Goal: Task Accomplishment & Management: Manage account settings

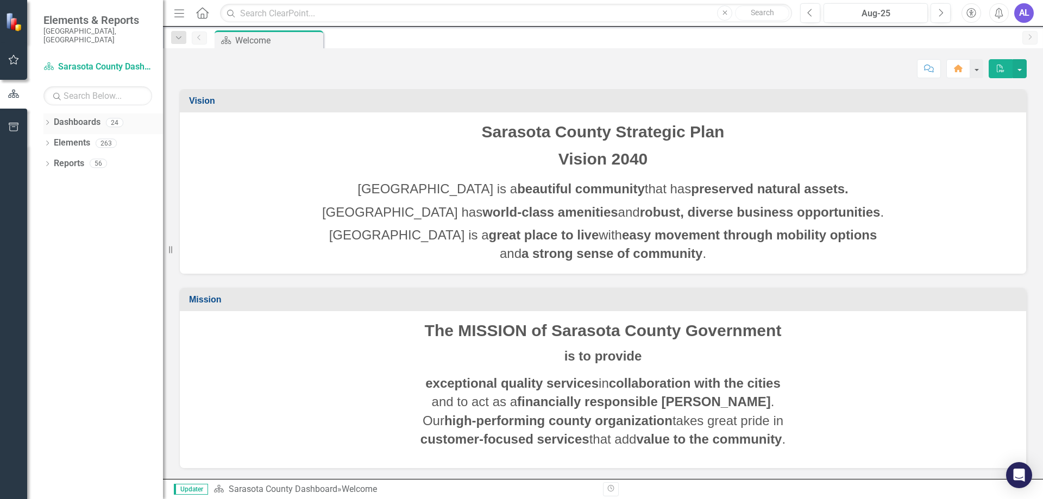
click at [49, 121] on icon "Dropdown" at bounding box center [47, 124] width 8 height 6
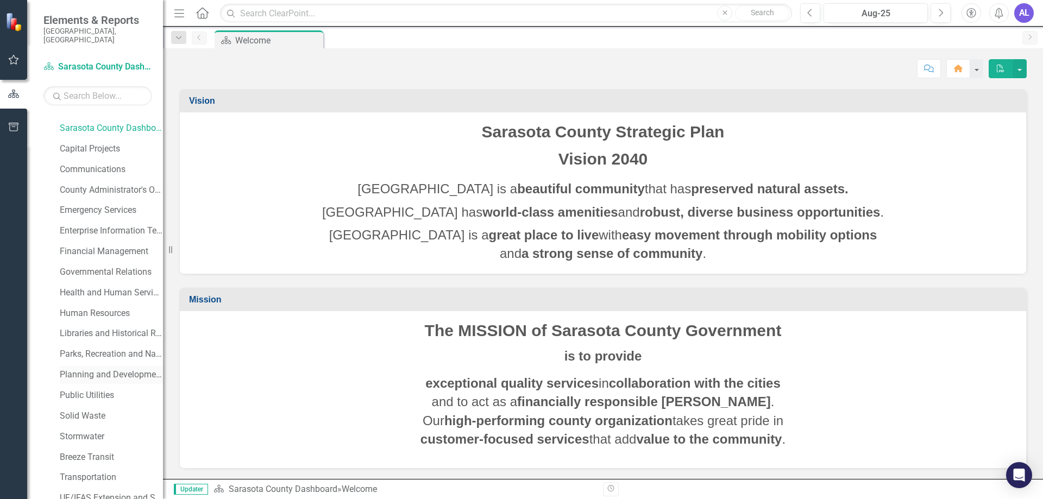
scroll to position [54, 0]
click at [90, 309] on link "Libraries and Historical Resources" at bounding box center [111, 315] width 103 height 13
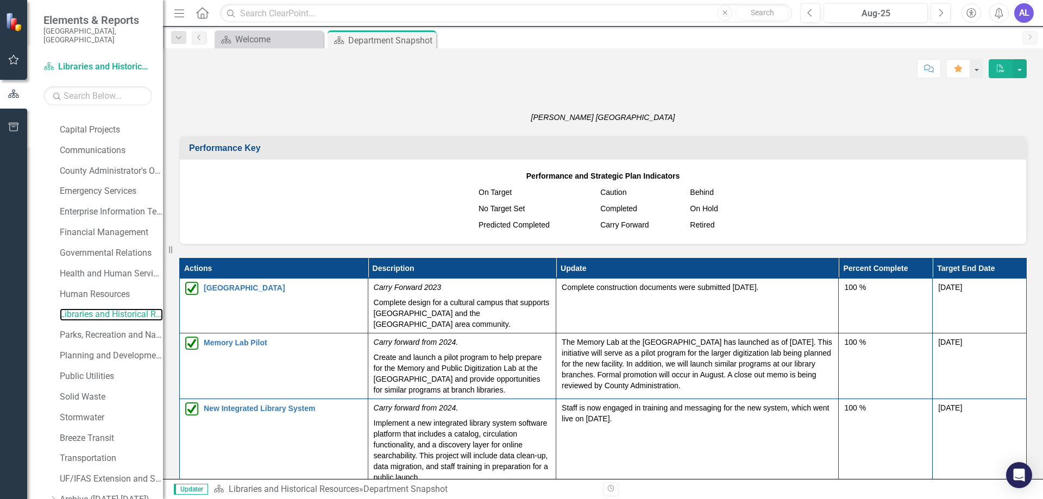
scroll to position [1087, 0]
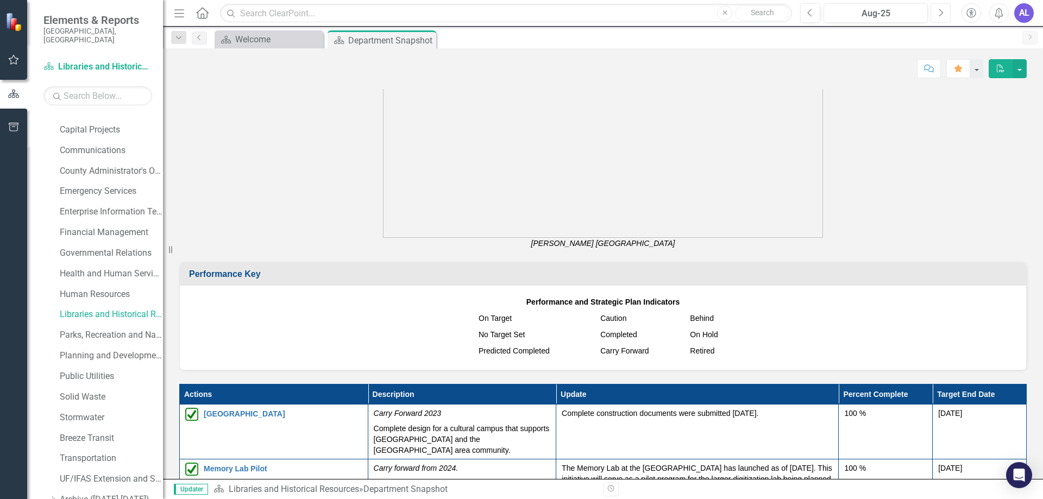
click at [939, 10] on icon "Next" at bounding box center [941, 13] width 6 height 10
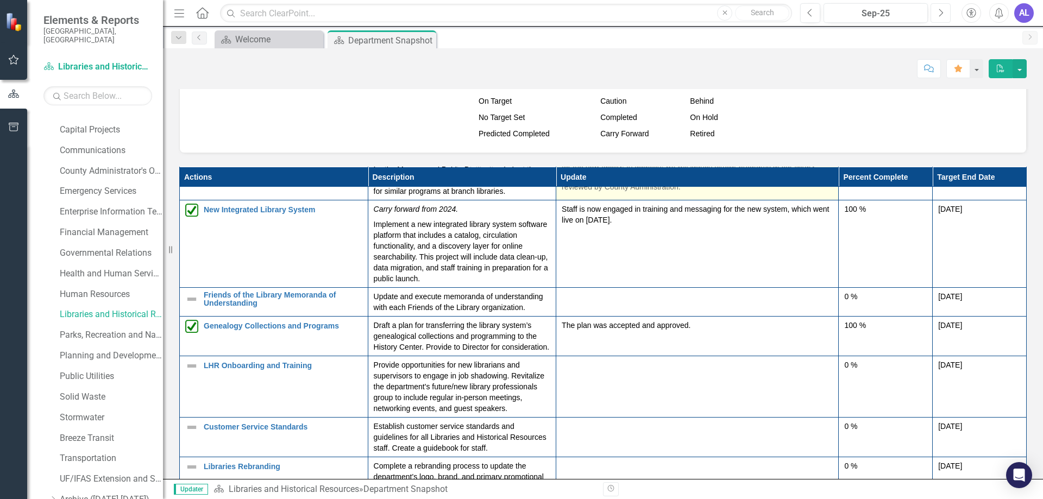
scroll to position [109, 0]
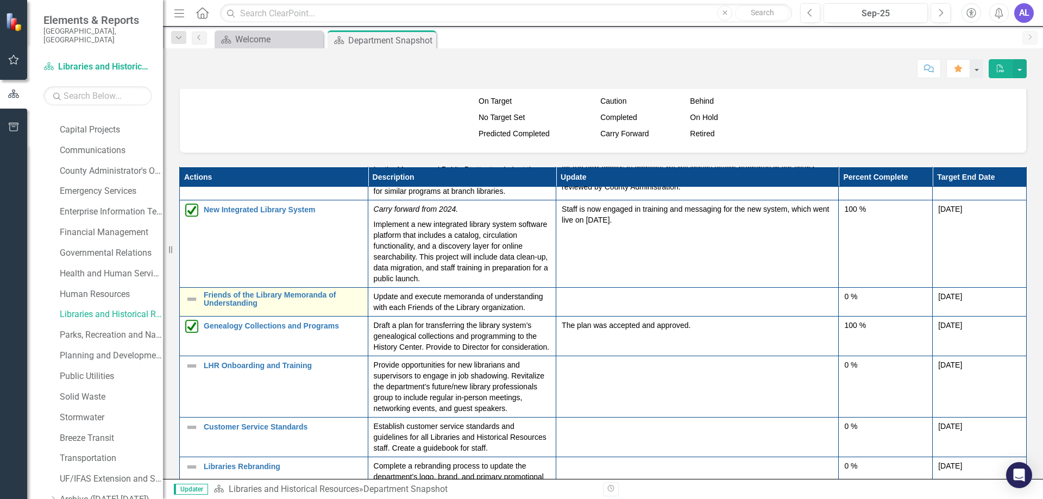
click at [193, 298] on img at bounding box center [191, 299] width 13 height 13
click at [197, 301] on img at bounding box center [191, 299] width 13 height 13
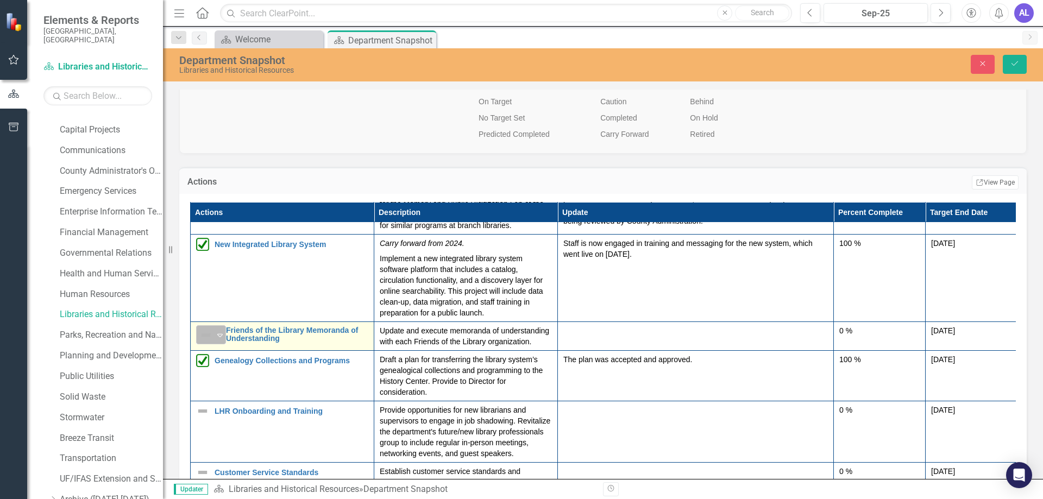
click at [221, 337] on icon "Expand" at bounding box center [220, 335] width 11 height 9
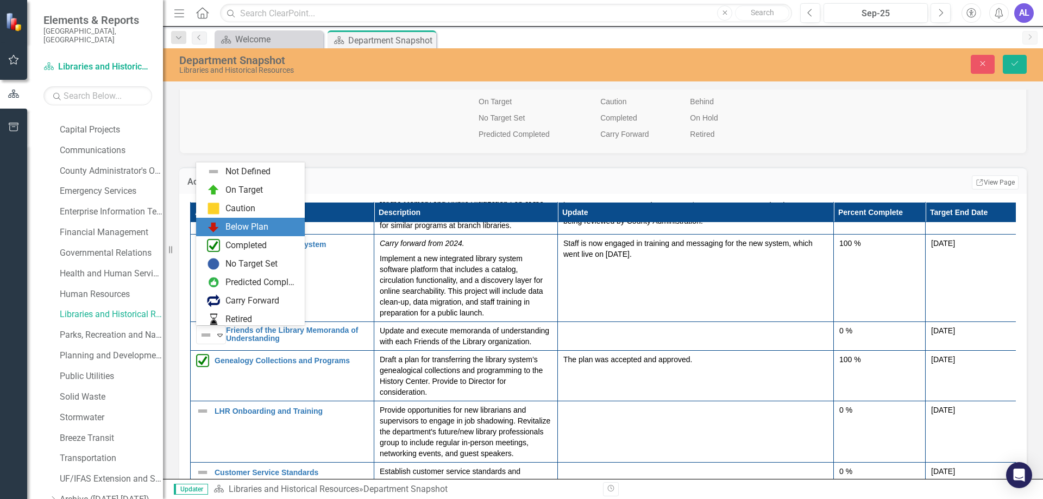
click at [235, 230] on div "Below Plan" at bounding box center [247, 227] width 43 height 13
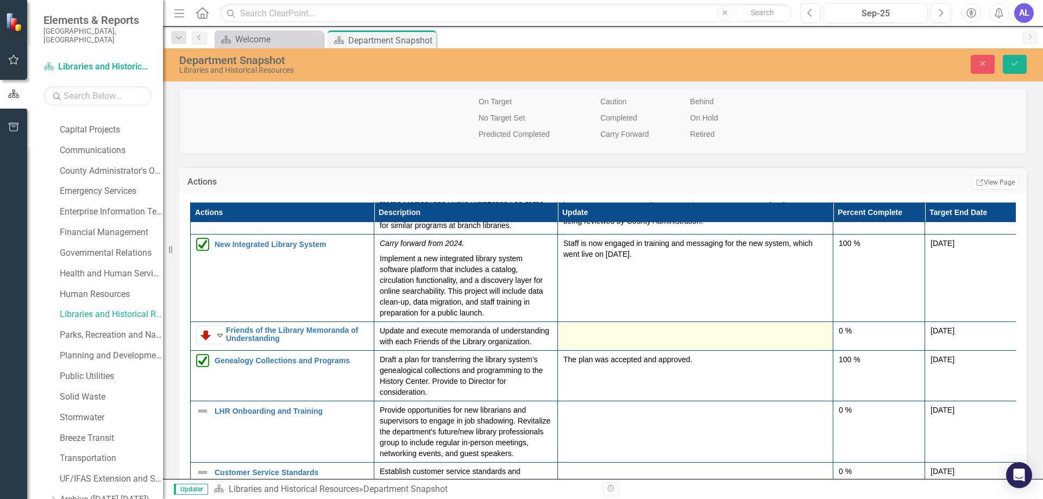
click at [608, 333] on div at bounding box center [696, 332] width 264 height 13
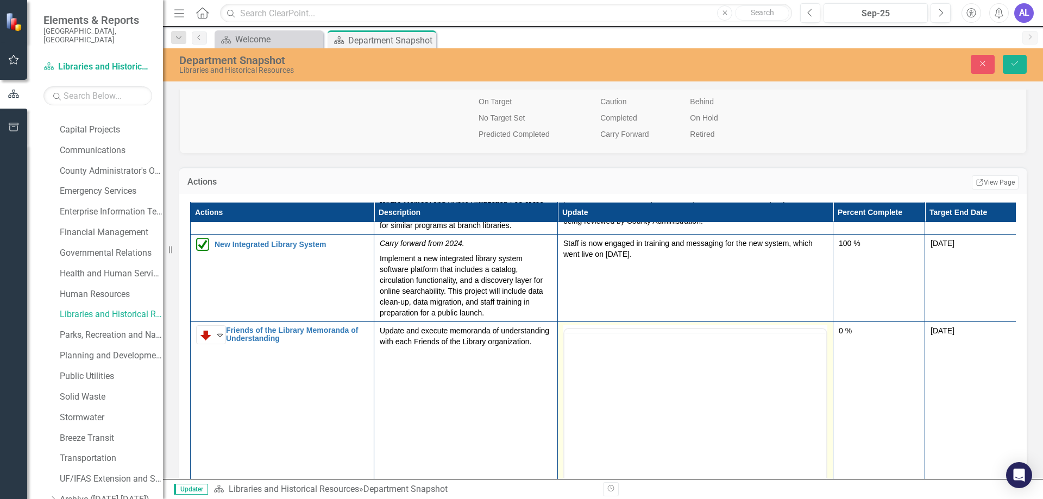
scroll to position [0, 0]
click at [584, 384] on body "Rich Text Area. Press ALT-0 for help." at bounding box center [696, 436] width 262 height 163
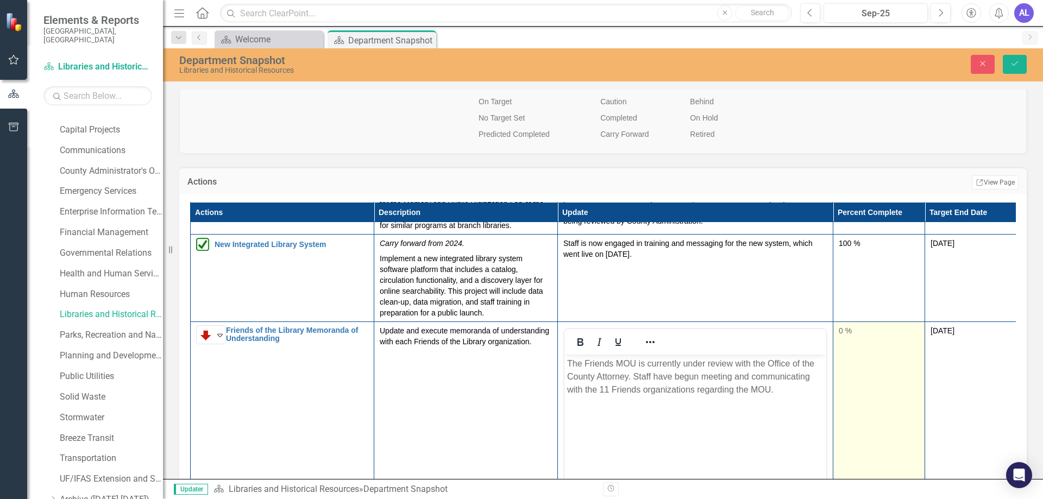
click at [842, 330] on div "0 %" at bounding box center [879, 331] width 80 height 11
click at [842, 331] on div "0 %" at bounding box center [879, 331] width 80 height 11
type input "95"
drag, startPoint x: 846, startPoint y: 366, endPoint x: 914, endPoint y: 366, distance: 67.9
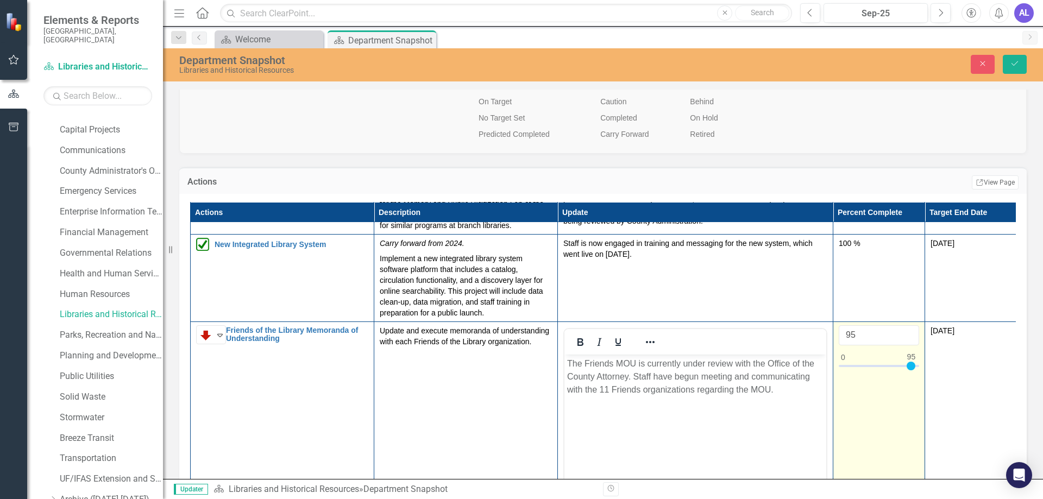
click at [914, 366] on div at bounding box center [911, 366] width 9 height 9
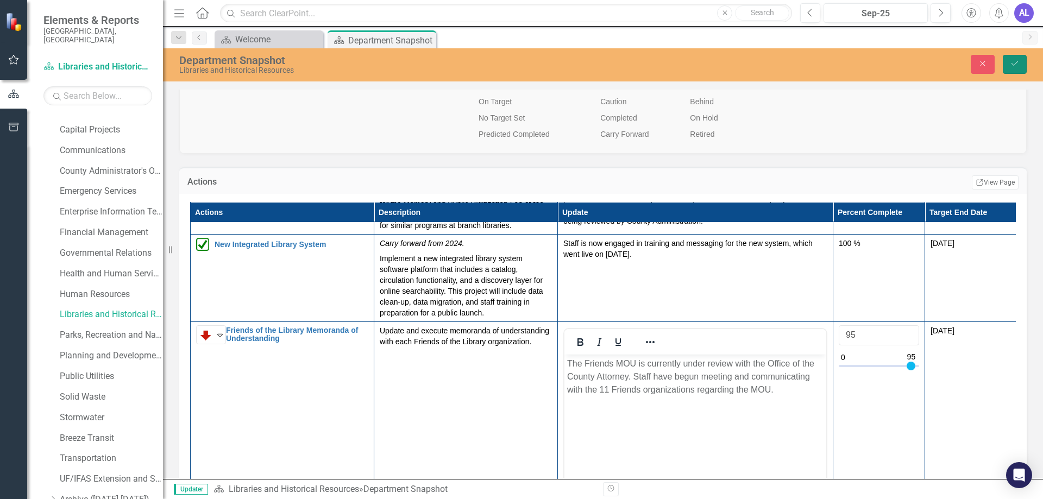
click at [1014, 62] on icon "Save" at bounding box center [1015, 64] width 10 height 8
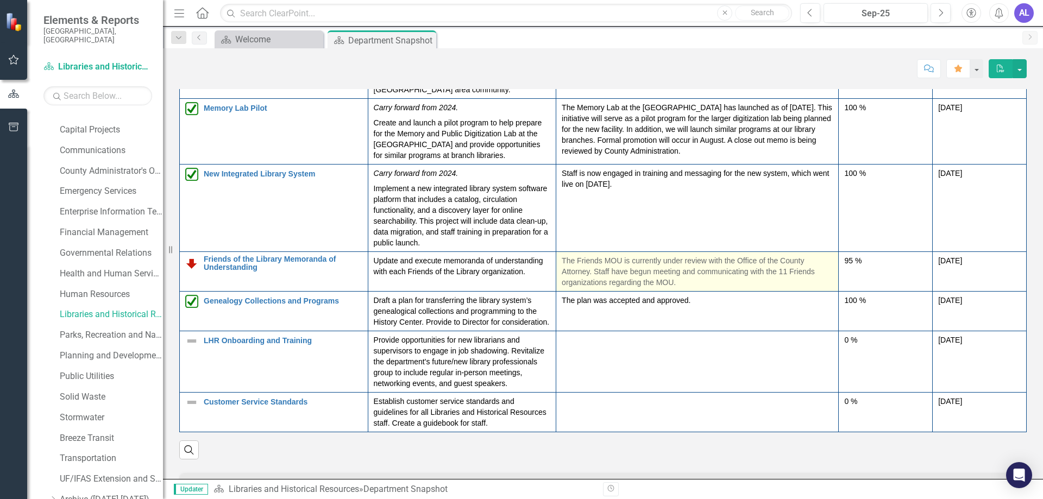
scroll to position [54, 0]
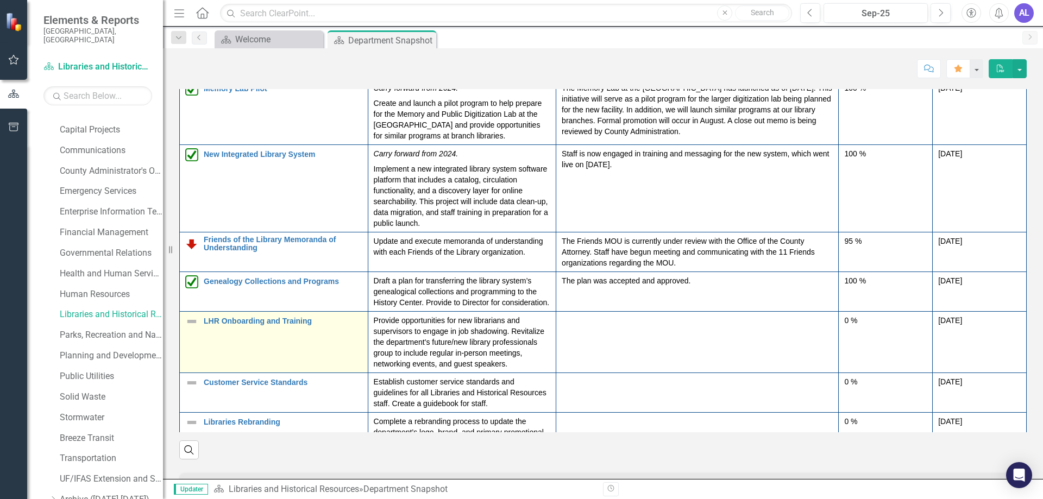
click at [195, 328] on img at bounding box center [191, 321] width 13 height 13
click at [193, 328] on img at bounding box center [191, 321] width 13 height 13
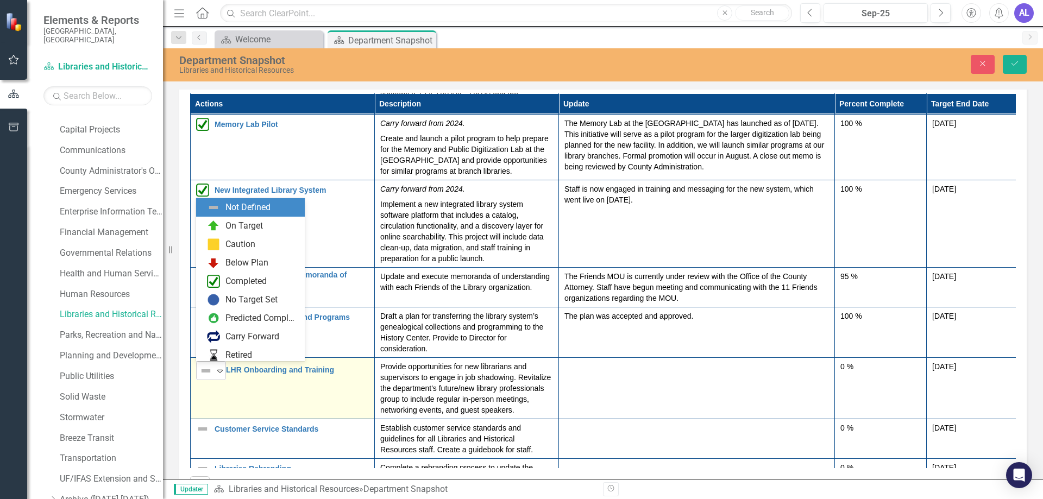
click at [220, 376] on div "Expand" at bounding box center [220, 371] width 11 height 18
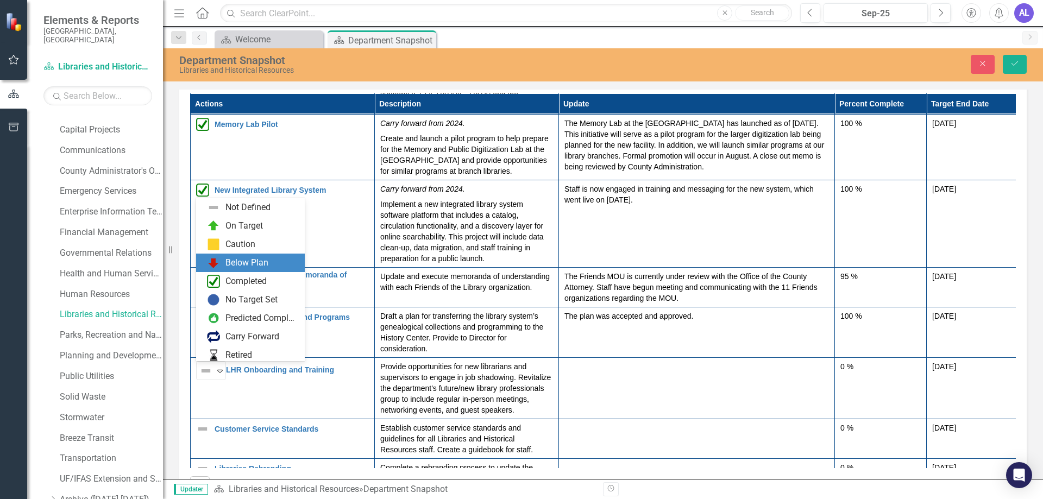
click at [239, 261] on div "Below Plan" at bounding box center [247, 263] width 43 height 13
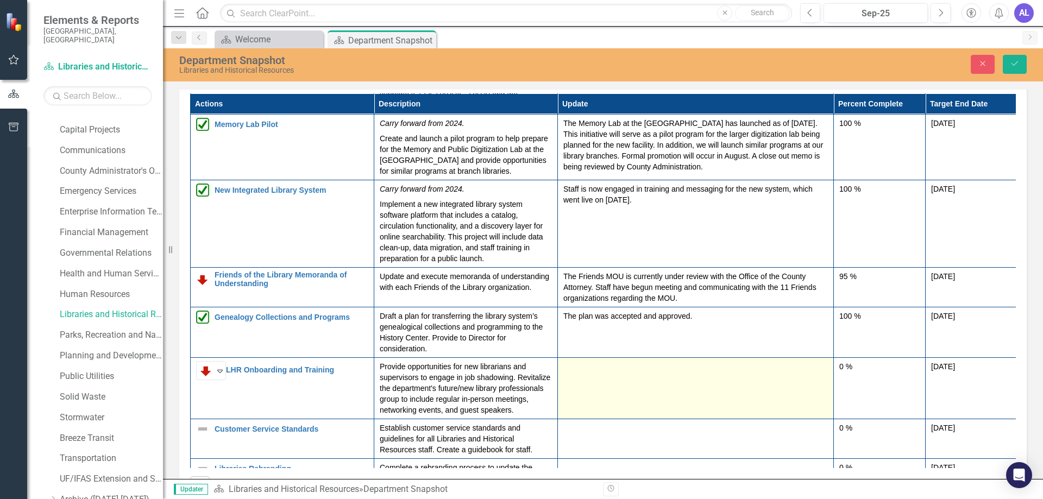
click at [635, 398] on td at bounding box center [696, 388] width 276 height 61
click at [634, 398] on td at bounding box center [696, 388] width 276 height 61
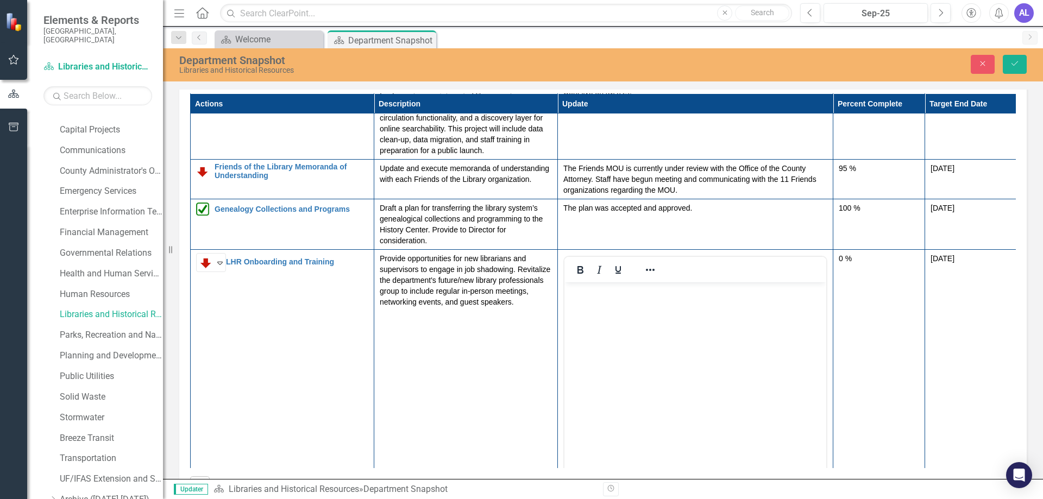
scroll to position [163, 0]
click at [580, 313] on body "Rich Text Area. Press ALT-0 for help." at bounding box center [696, 363] width 262 height 163
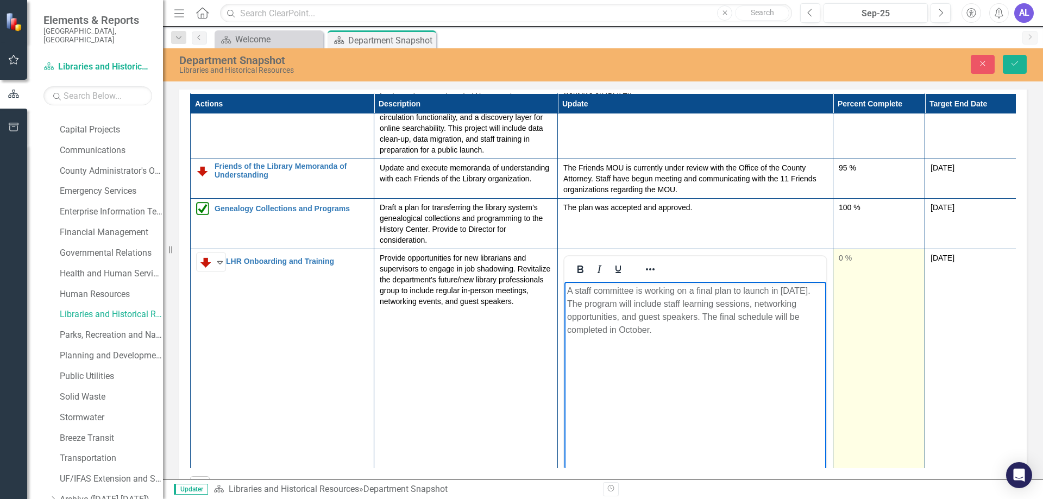
click at [843, 259] on div "0 %" at bounding box center [879, 258] width 80 height 11
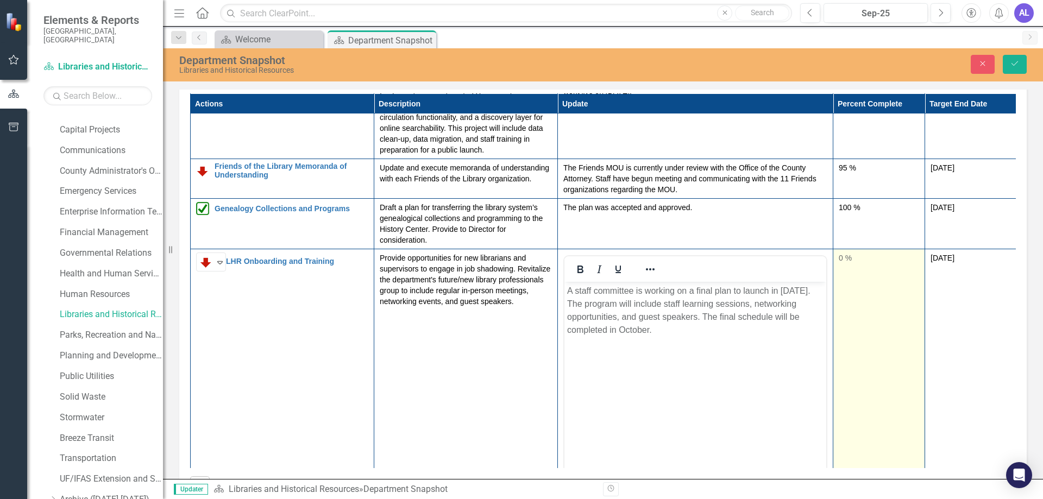
click at [843, 259] on div "0 %" at bounding box center [879, 258] width 80 height 11
type input "95"
drag, startPoint x: 845, startPoint y: 293, endPoint x: 913, endPoint y: 299, distance: 68.2
click at [913, 299] on div at bounding box center [879, 296] width 80 height 14
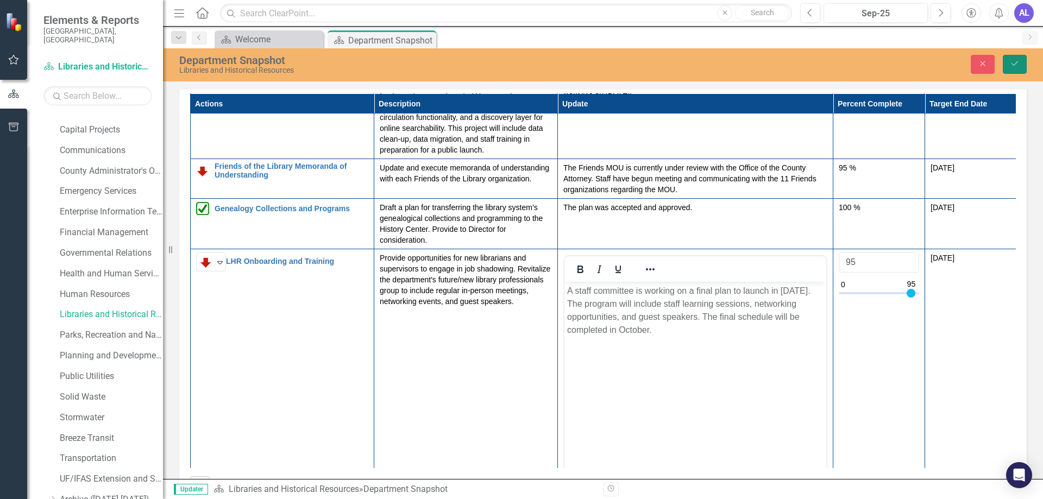
click at [1016, 71] on button "Save" at bounding box center [1015, 64] width 24 height 19
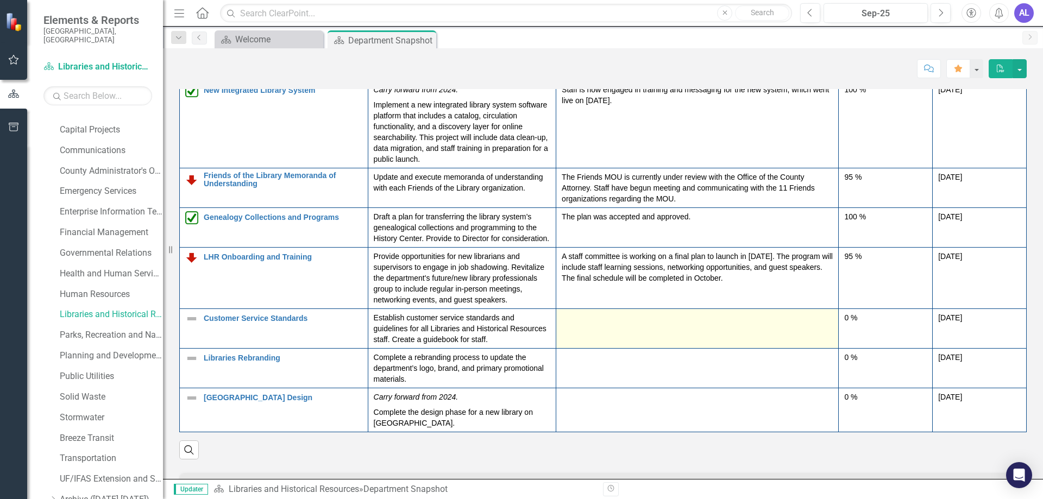
scroll to position [1467, 0]
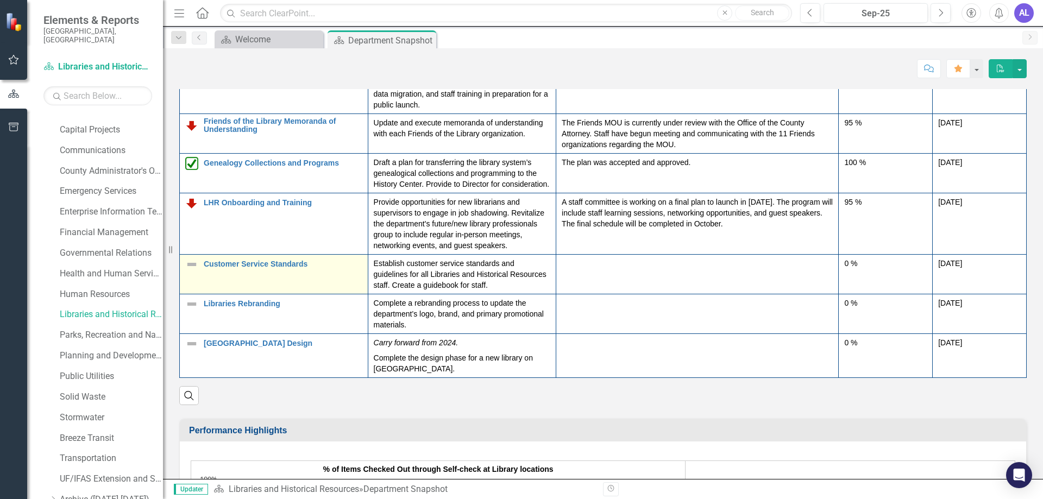
click at [197, 266] on img at bounding box center [191, 264] width 13 height 13
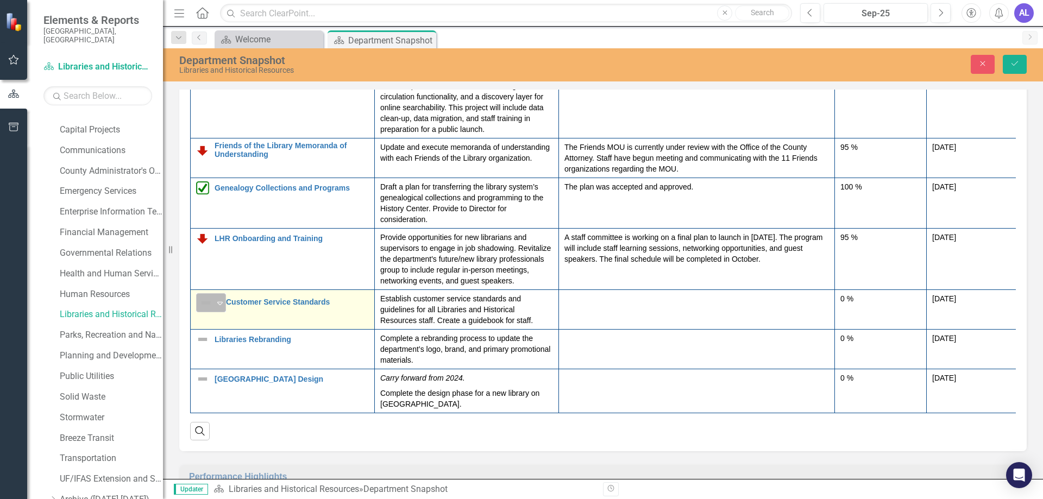
click at [222, 310] on div "Expand" at bounding box center [220, 303] width 11 height 18
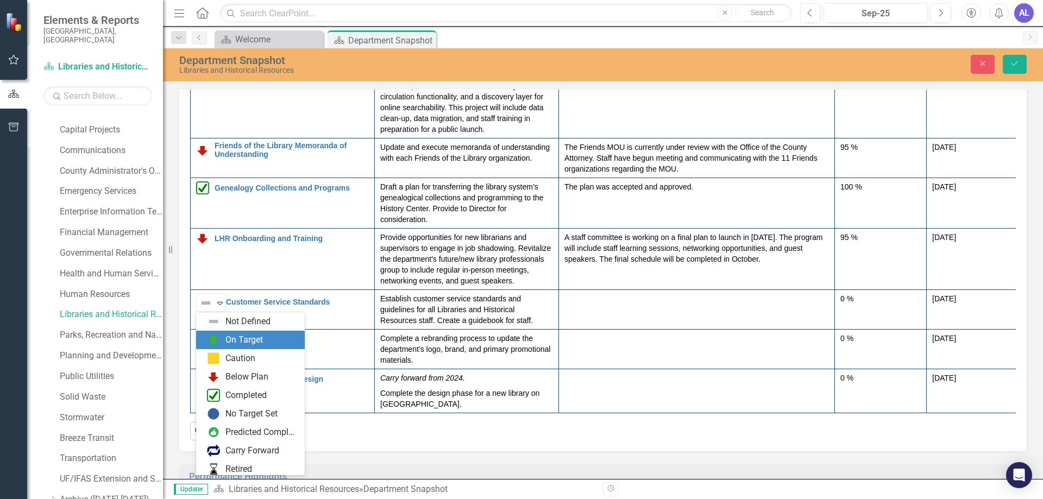
click at [240, 341] on div "On Target" at bounding box center [245, 340] width 38 height 13
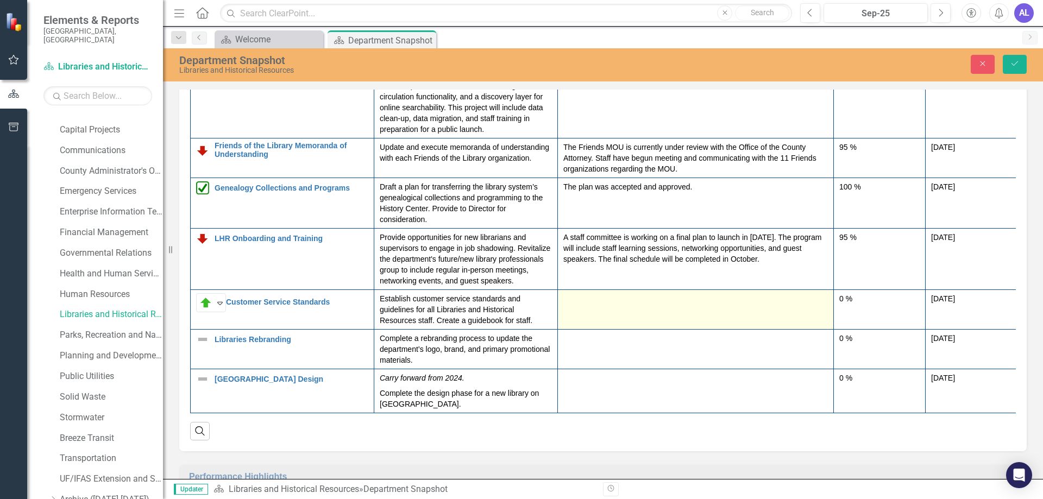
click at [584, 307] on td at bounding box center [696, 310] width 276 height 40
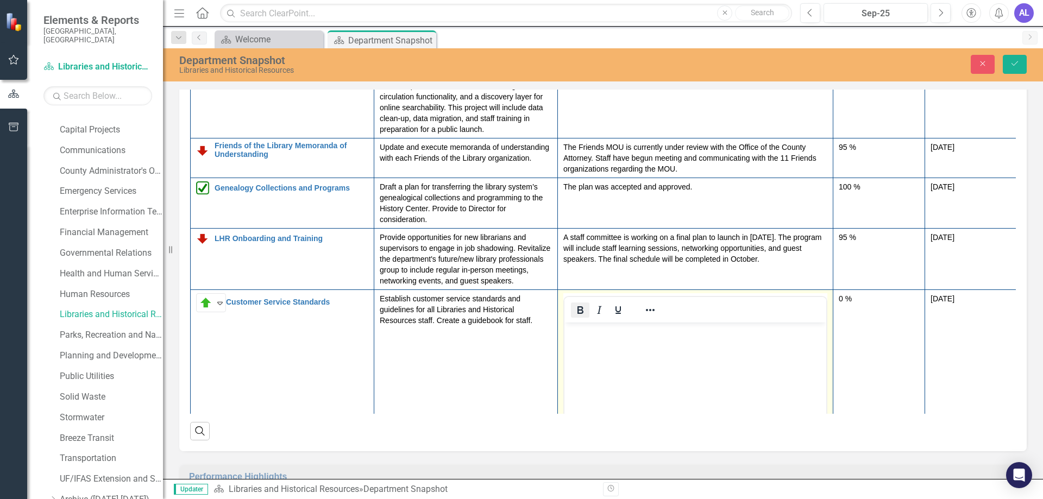
scroll to position [0, 0]
click at [582, 338] on p "Rich Text Area. Press ALT-0 for help." at bounding box center [695, 332] width 257 height 13
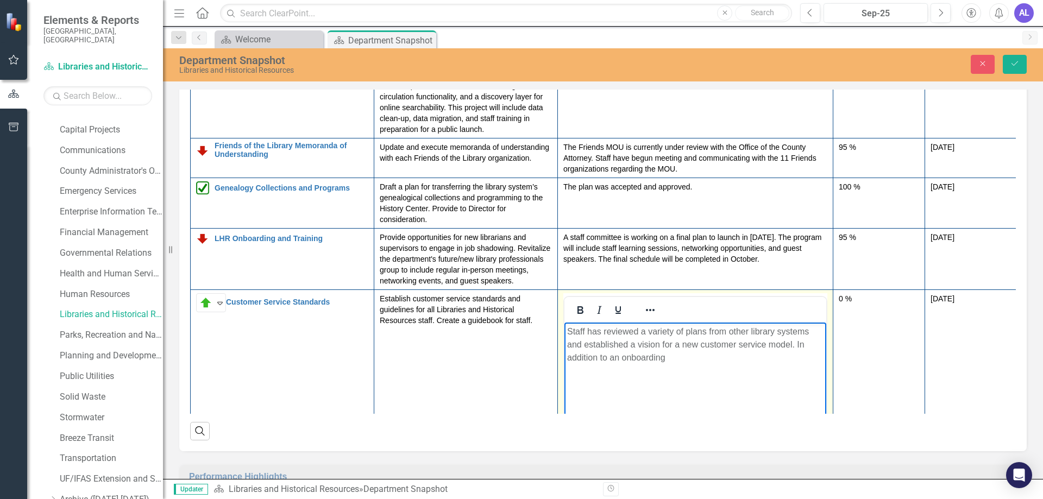
click at [678, 361] on p "Staff has reviewed a variety of plans from other library systems and establishe…" at bounding box center [695, 345] width 257 height 39
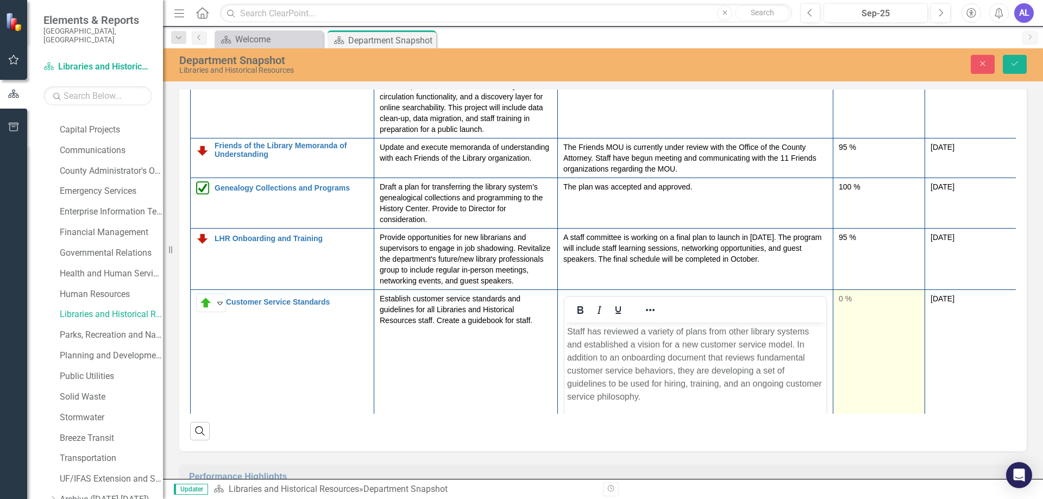
click at [842, 305] on div "0 %" at bounding box center [879, 299] width 80 height 13
click at [842, 299] on div "0 %" at bounding box center [879, 298] width 80 height 11
type input "80"
drag, startPoint x: 843, startPoint y: 334, endPoint x: 899, endPoint y: 344, distance: 57.4
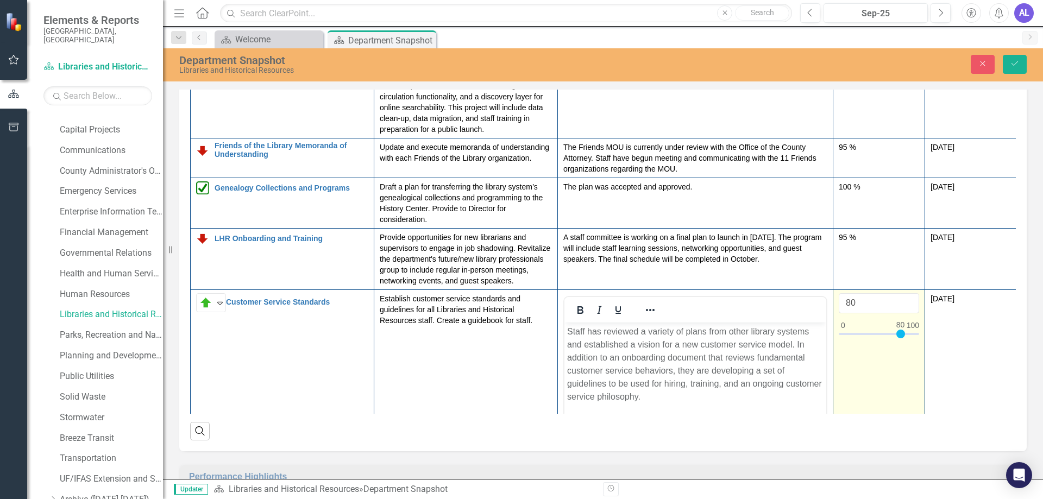
click at [900, 341] on div at bounding box center [879, 337] width 80 height 14
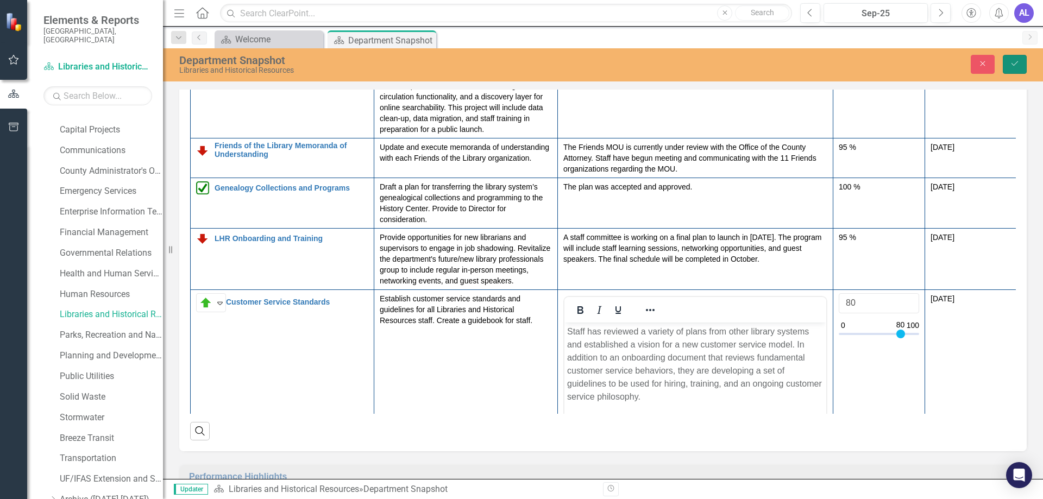
click at [1015, 68] on button "Save" at bounding box center [1015, 64] width 24 height 19
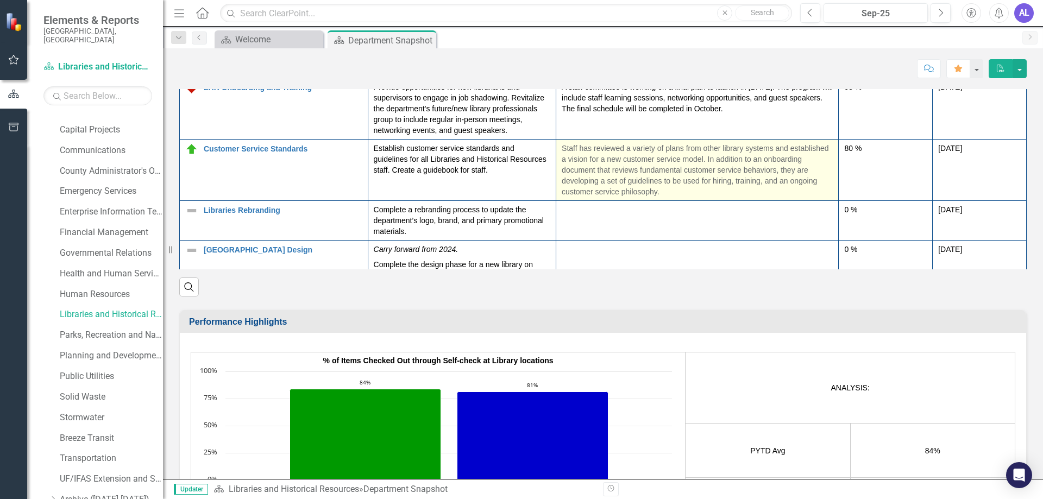
scroll to position [151, 0]
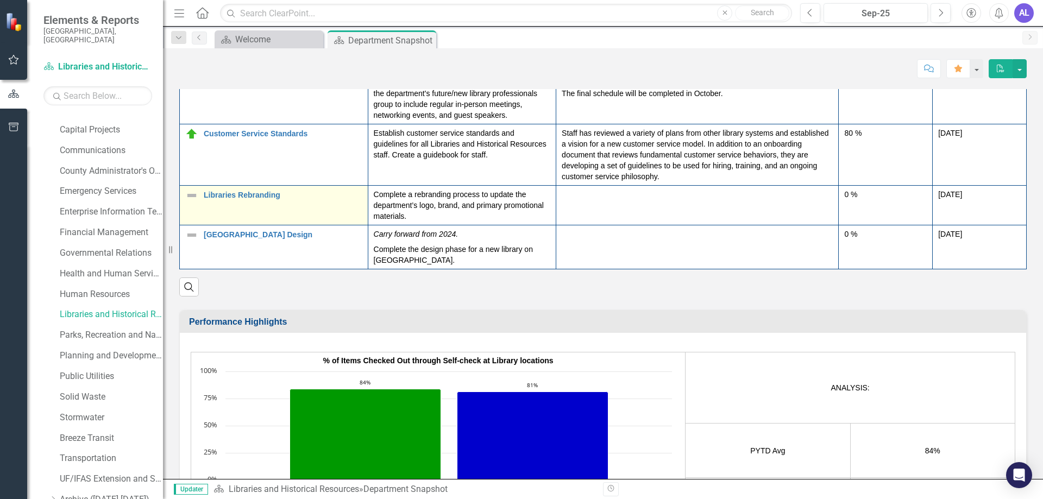
click at [188, 196] on img at bounding box center [191, 195] width 13 height 13
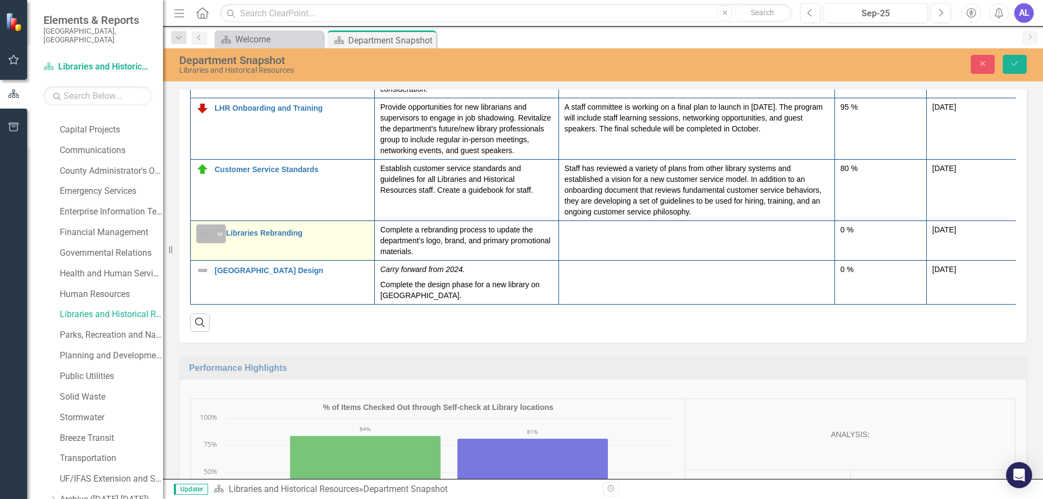
click at [221, 232] on icon "Expand" at bounding box center [220, 234] width 11 height 9
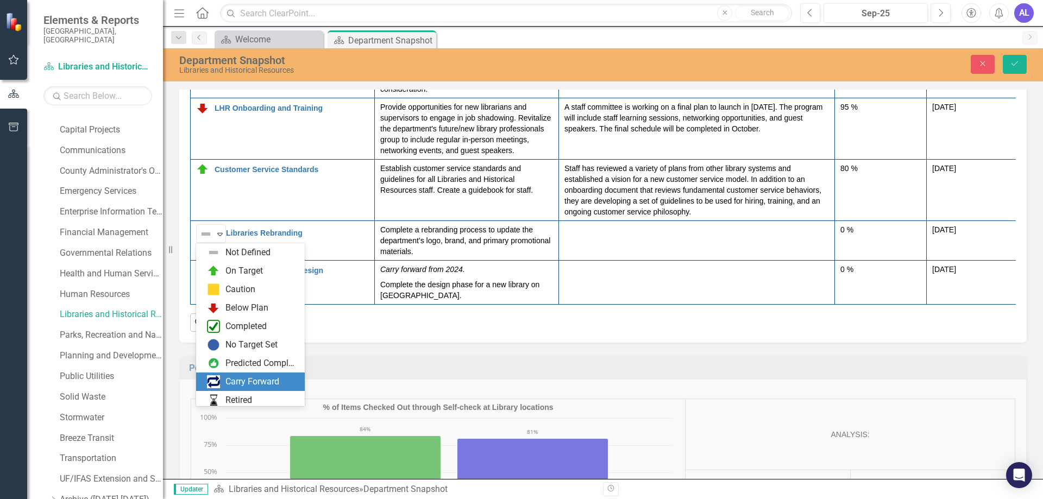
click at [254, 383] on div "Carry Forward" at bounding box center [253, 382] width 54 height 13
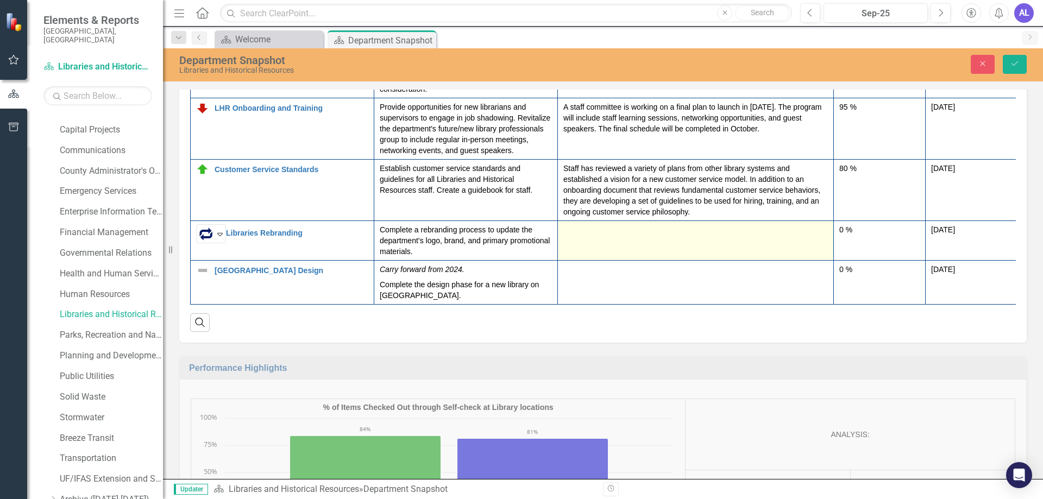
click at [611, 245] on td at bounding box center [696, 241] width 276 height 40
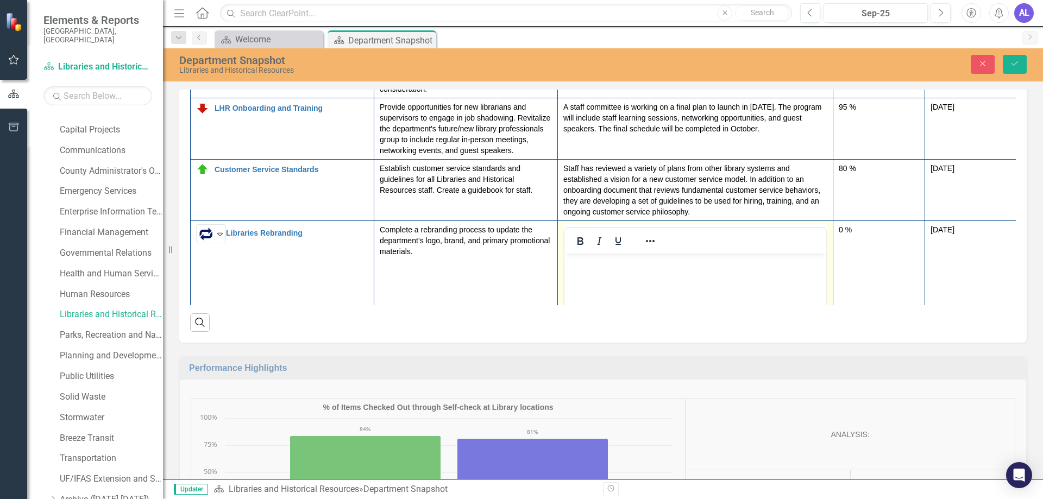
scroll to position [205, 0]
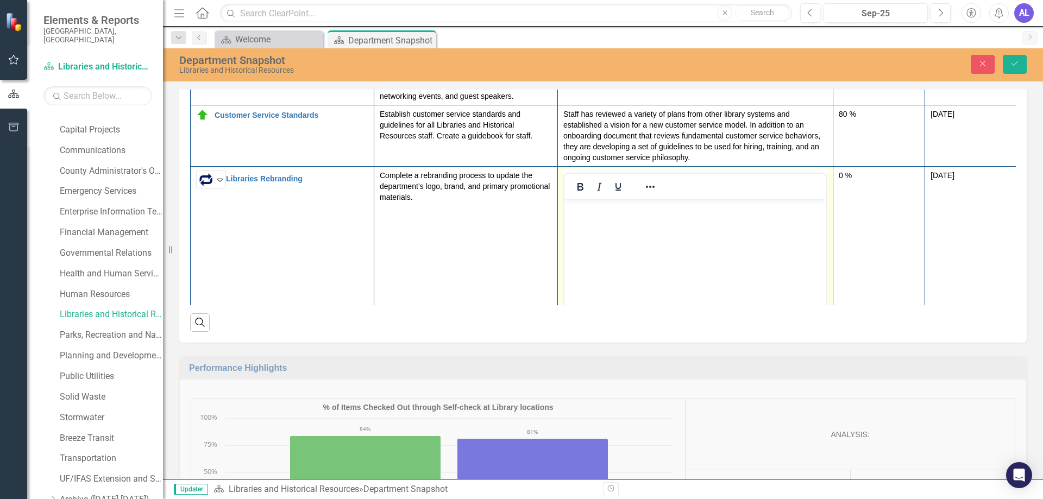
click at [570, 229] on body "Rich Text Area. Press ALT-0 for help." at bounding box center [696, 280] width 262 height 163
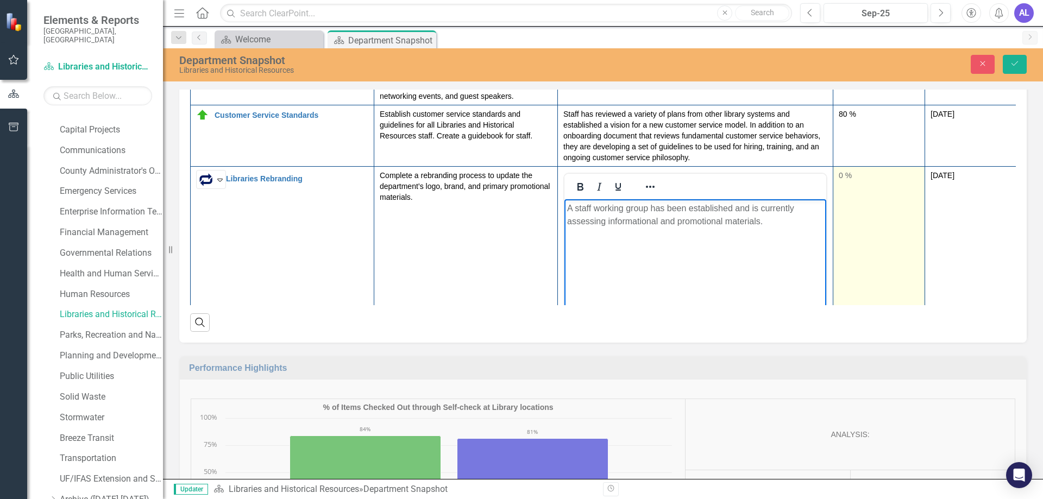
click at [841, 176] on div "0 %" at bounding box center [879, 175] width 80 height 11
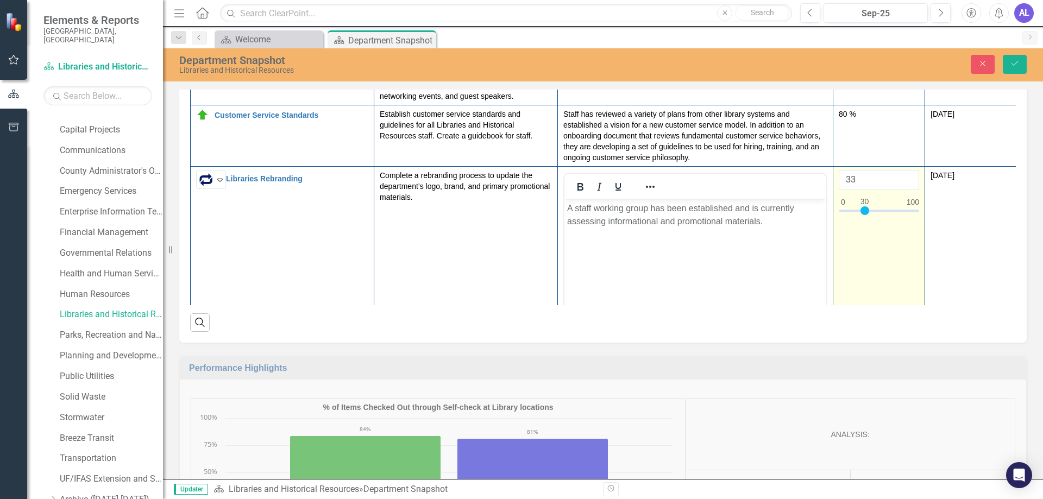
type input "30"
drag, startPoint x: 842, startPoint y: 210, endPoint x: 863, endPoint y: 214, distance: 21.4
click at [863, 214] on div at bounding box center [865, 211] width 9 height 9
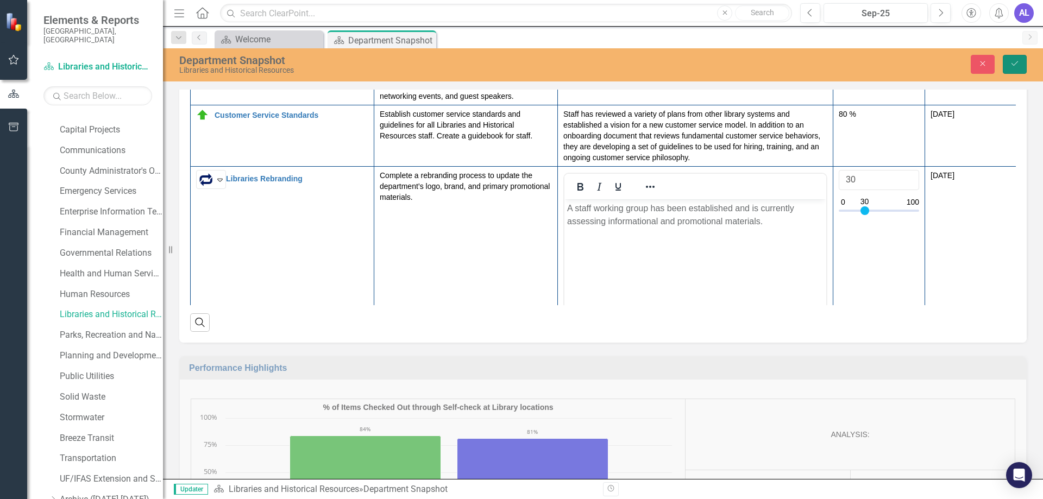
click at [1015, 66] on icon "Save" at bounding box center [1015, 64] width 10 height 8
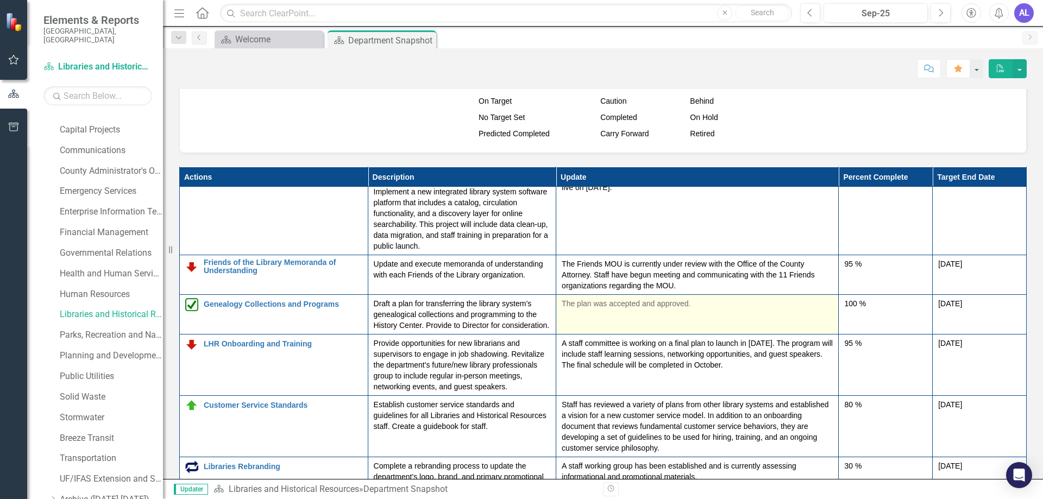
scroll to position [1522, 0]
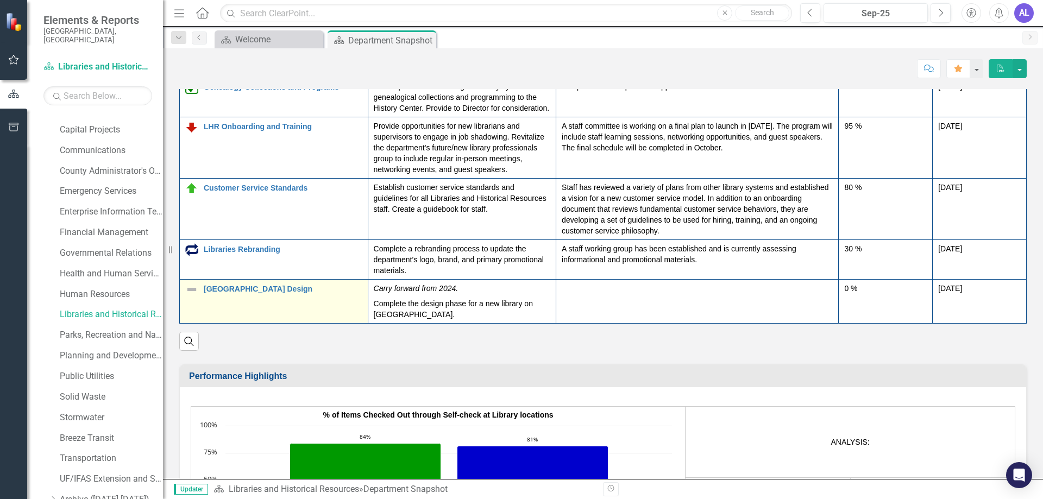
click at [191, 288] on img at bounding box center [191, 289] width 13 height 13
click at [192, 288] on img at bounding box center [191, 289] width 13 height 13
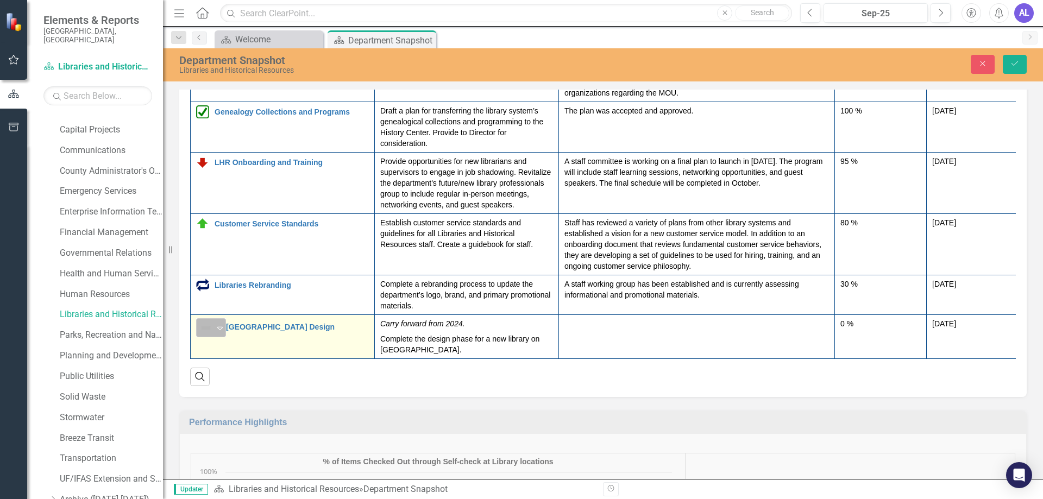
click at [215, 327] on icon "Expand" at bounding box center [220, 328] width 11 height 9
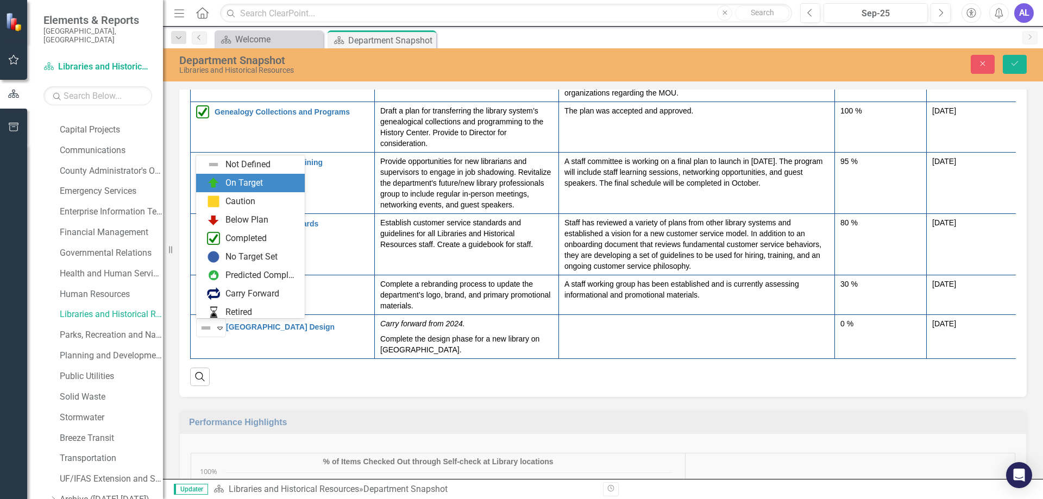
click at [239, 189] on div "On Target" at bounding box center [245, 183] width 38 height 13
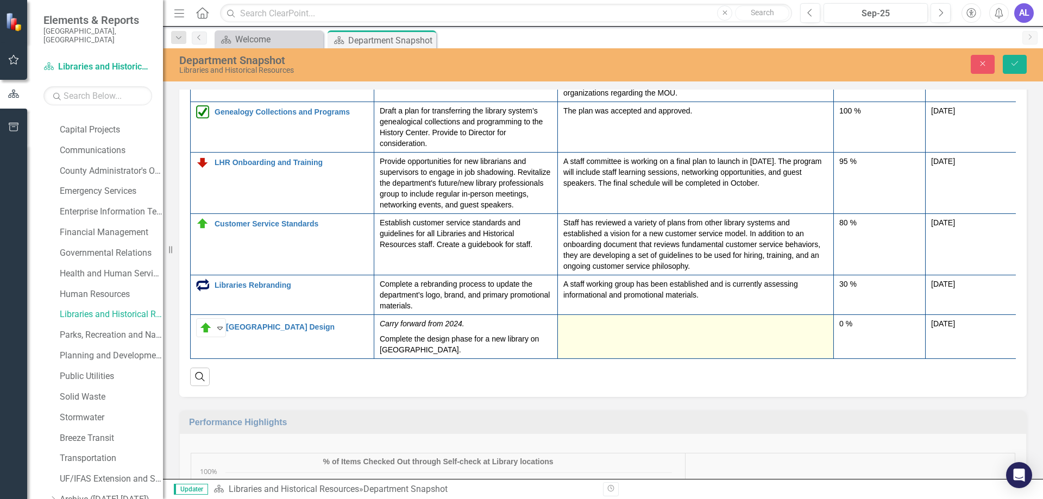
scroll to position [1576, 0]
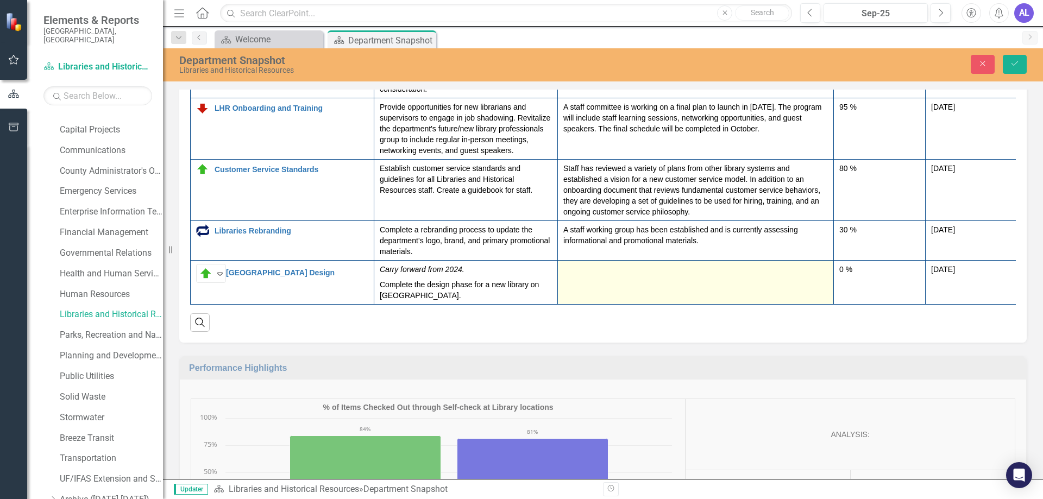
click at [568, 272] on td at bounding box center [696, 283] width 276 height 44
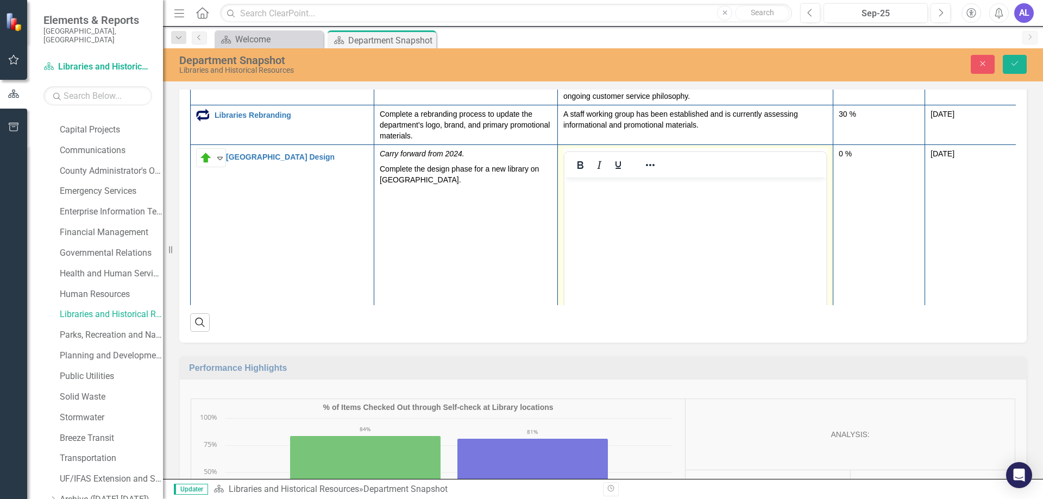
scroll to position [267, 0]
click at [572, 191] on p "Rich Text Area. Press ALT-0 for help." at bounding box center [695, 186] width 257 height 13
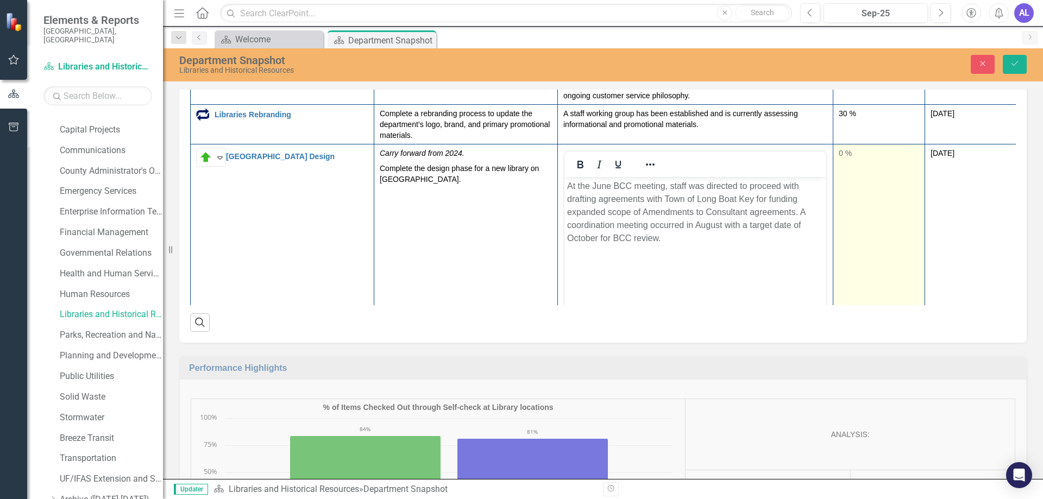
click at [842, 155] on div "0 %" at bounding box center [879, 153] width 80 height 11
type input "49"
drag, startPoint x: 844, startPoint y: 187, endPoint x: 879, endPoint y: 193, distance: 35.9
click at [879, 193] on div at bounding box center [879, 191] width 80 height 14
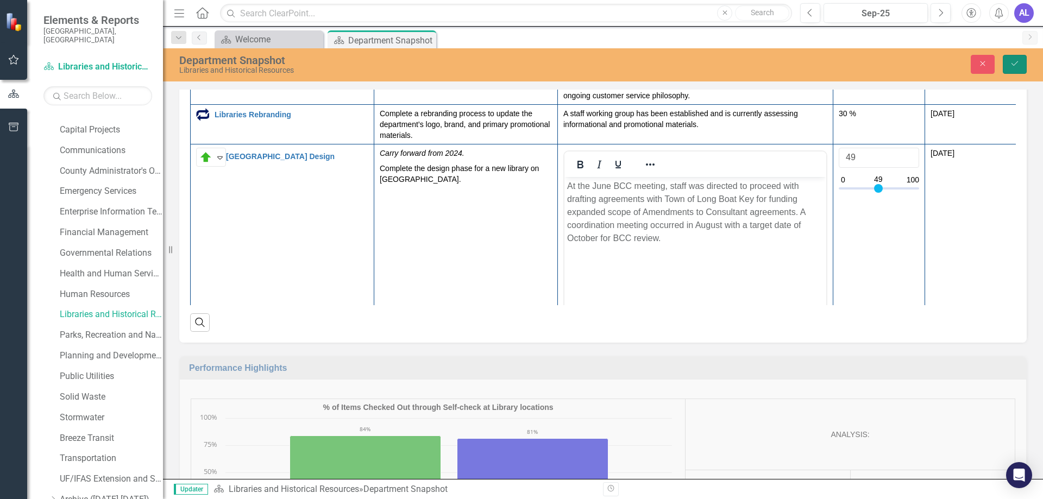
click at [1011, 67] on icon "Save" at bounding box center [1015, 64] width 10 height 8
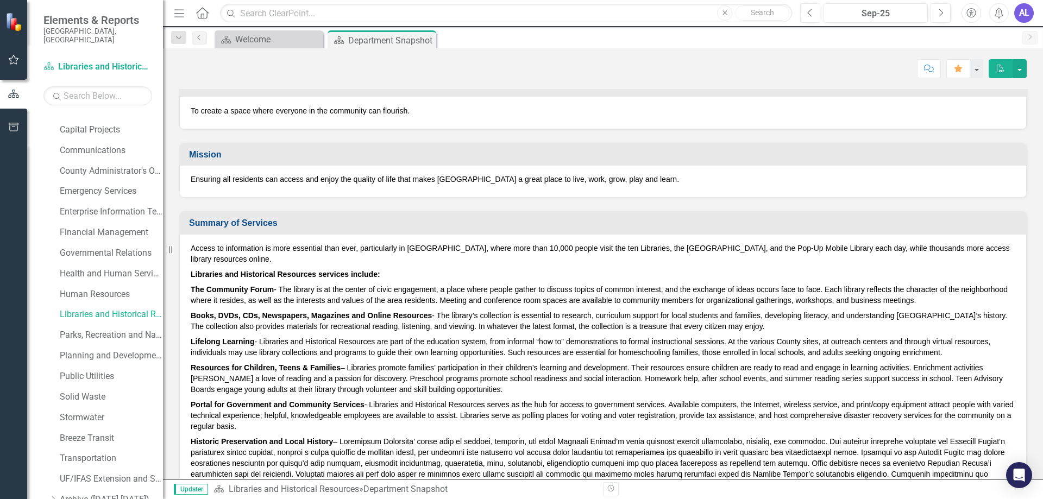
scroll to position [0, 0]
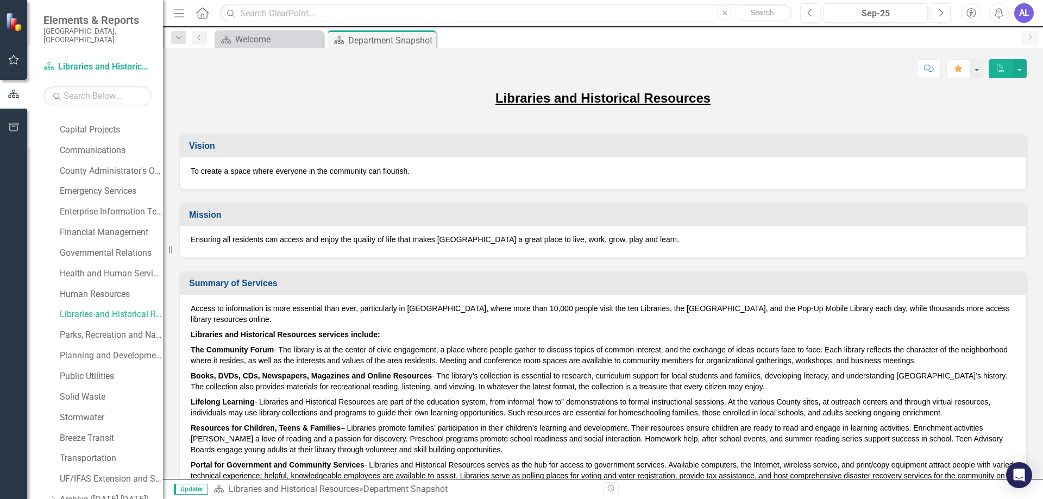
click at [1023, 19] on div "AL" at bounding box center [1025, 13] width 20 height 20
click at [987, 139] on link "Logout Log Out" at bounding box center [991, 137] width 86 height 20
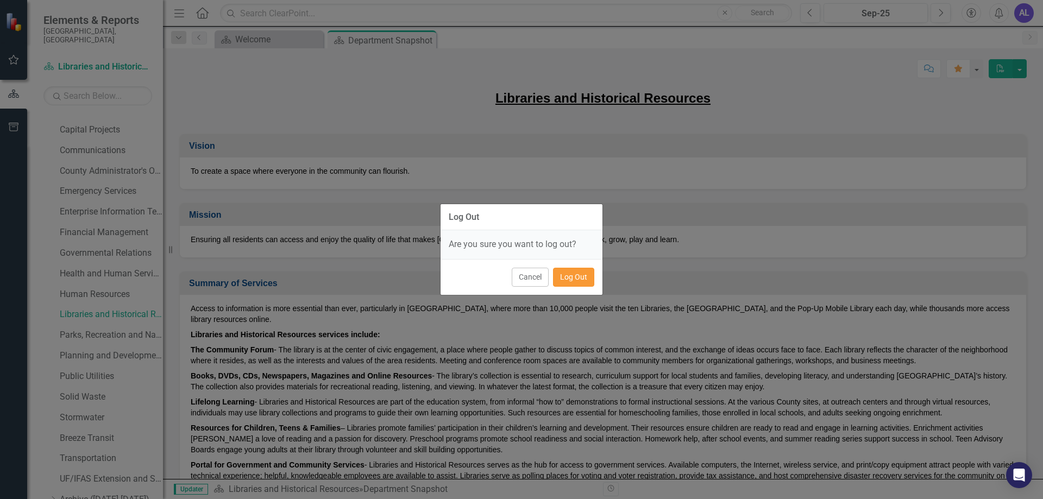
click at [582, 279] on button "Log Out" at bounding box center [573, 277] width 41 height 19
